Goal: Find specific page/section: Find specific page/section

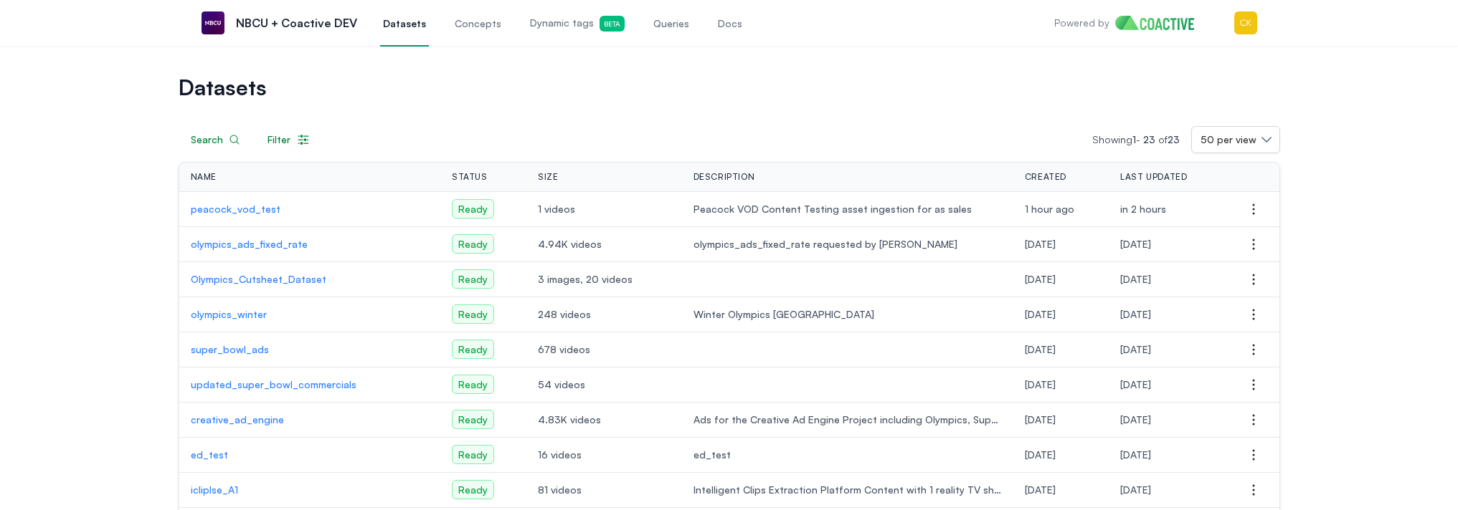
scroll to position [3, 0]
click at [237, 204] on p "peacock_vod_test" at bounding box center [309, 209] width 236 height 14
